Goal: Check status: Check status

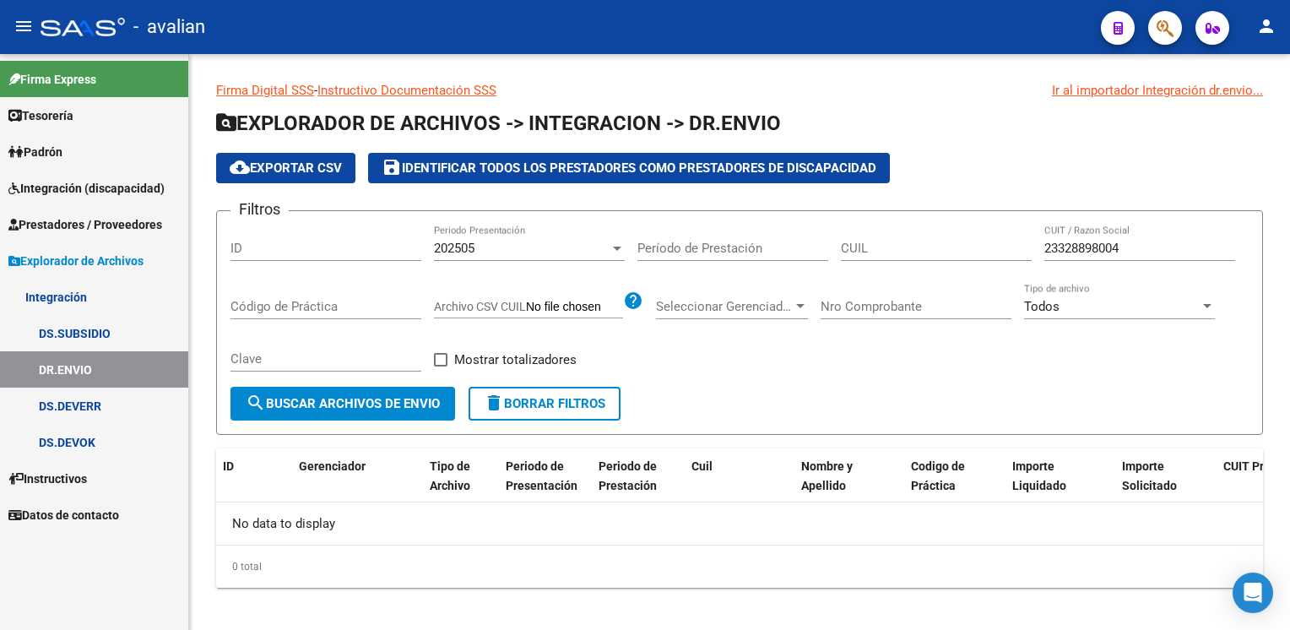
click at [100, 223] on span "Prestadores / Proveedores" at bounding box center [85, 224] width 154 height 19
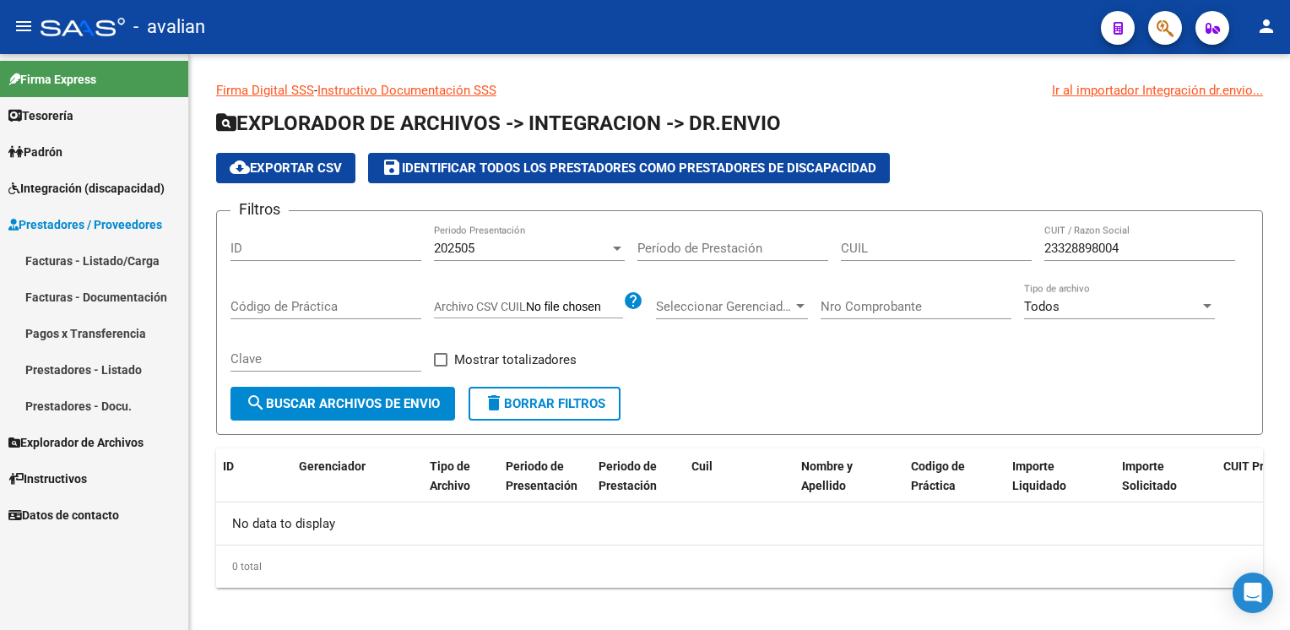
click at [91, 221] on span "Prestadores / Proveedores" at bounding box center [85, 224] width 154 height 19
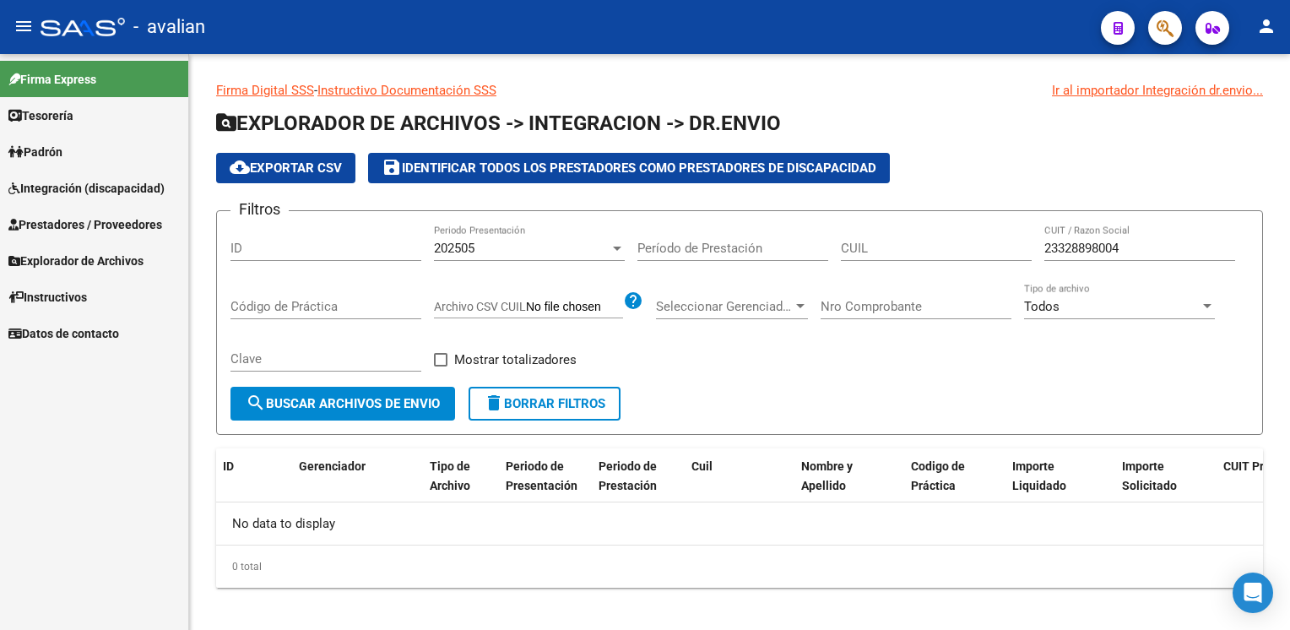
click at [108, 182] on span "Integración (discapacidad)" at bounding box center [86, 188] width 156 height 19
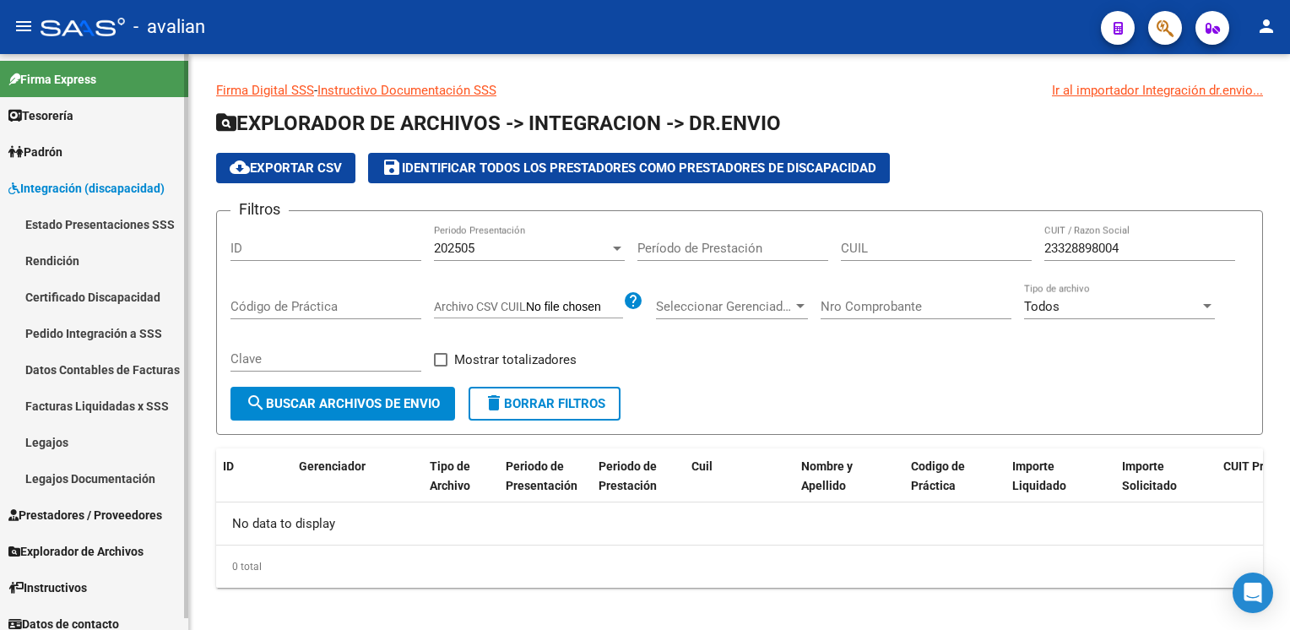
click at [57, 444] on link "Legajos" at bounding box center [94, 442] width 188 height 36
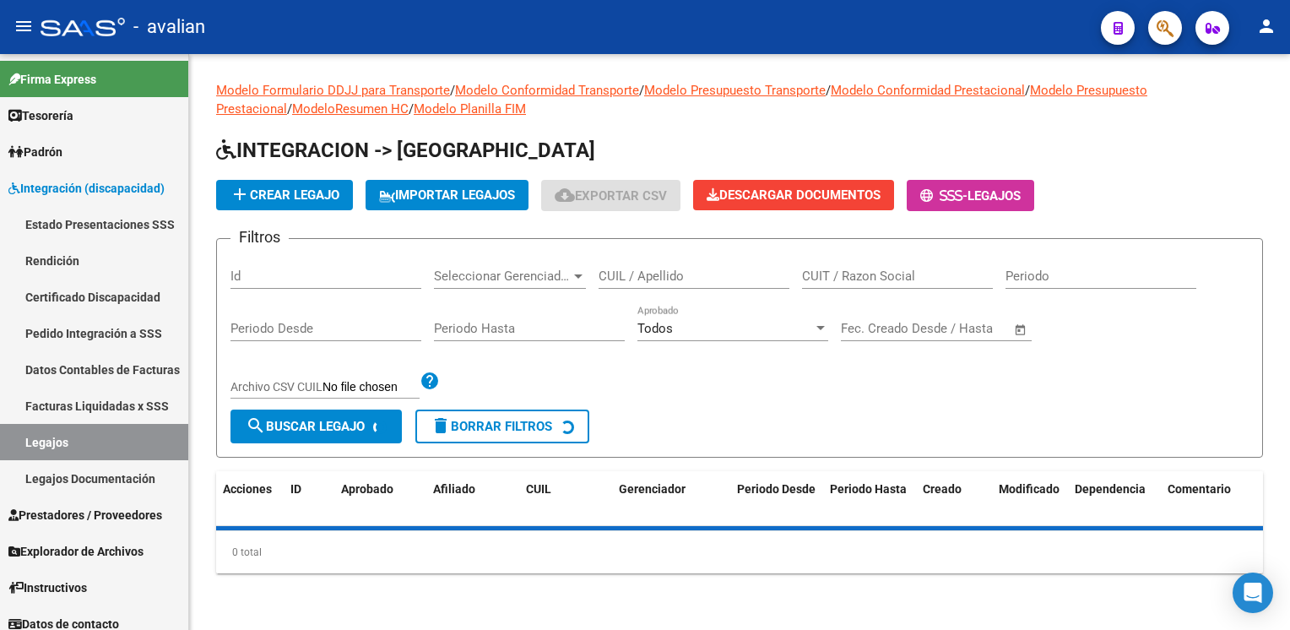
click at [695, 262] on div "CUIL / Apellido" at bounding box center [693, 270] width 191 height 36
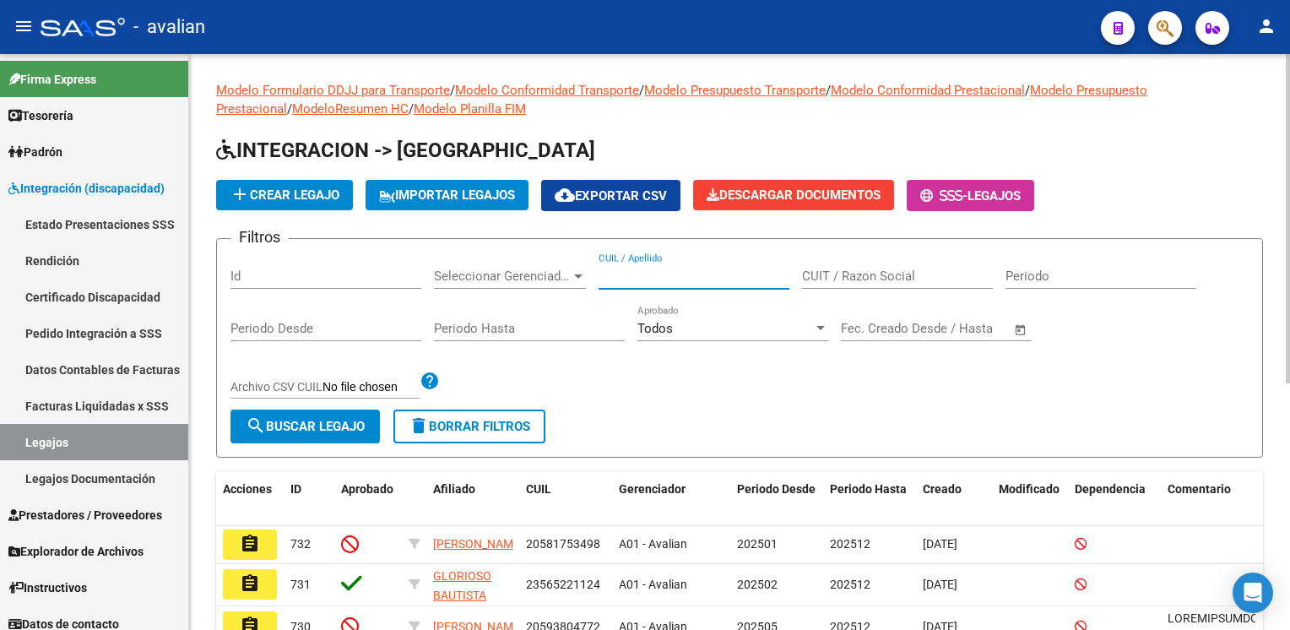
paste input "27574535617"
type input "27574535617"
click at [290, 424] on span "search Buscar Legajo" at bounding box center [305, 426] width 119 height 15
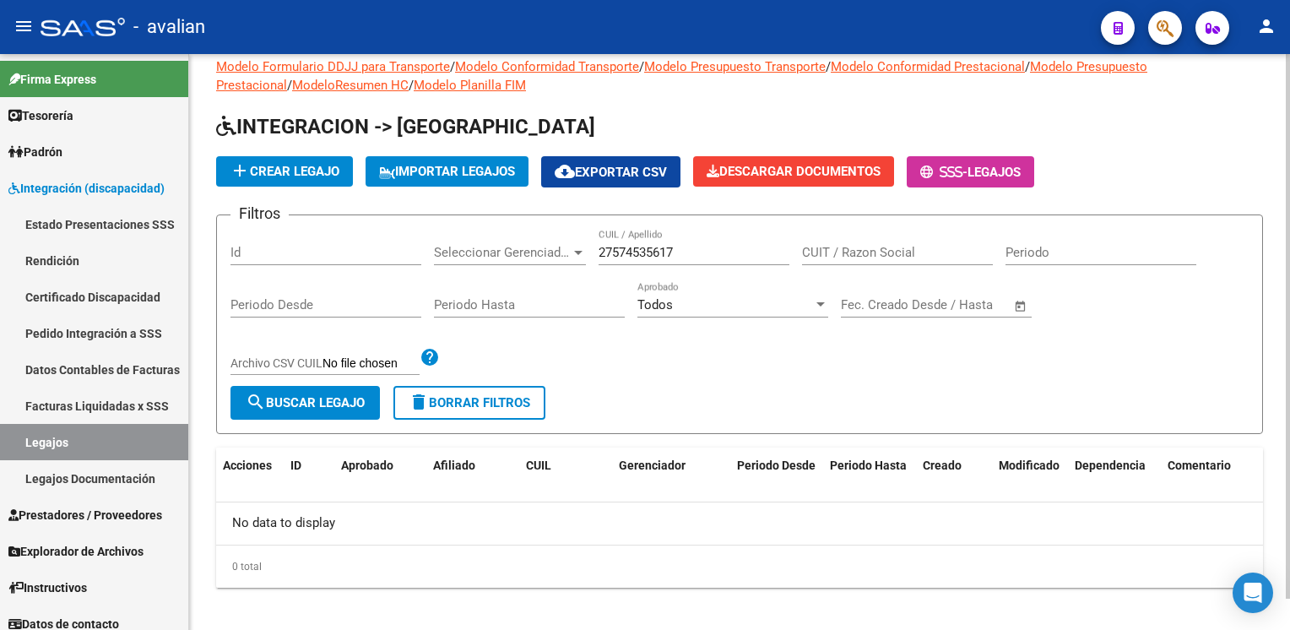
scroll to position [33, 0]
